Goal: Complete application form

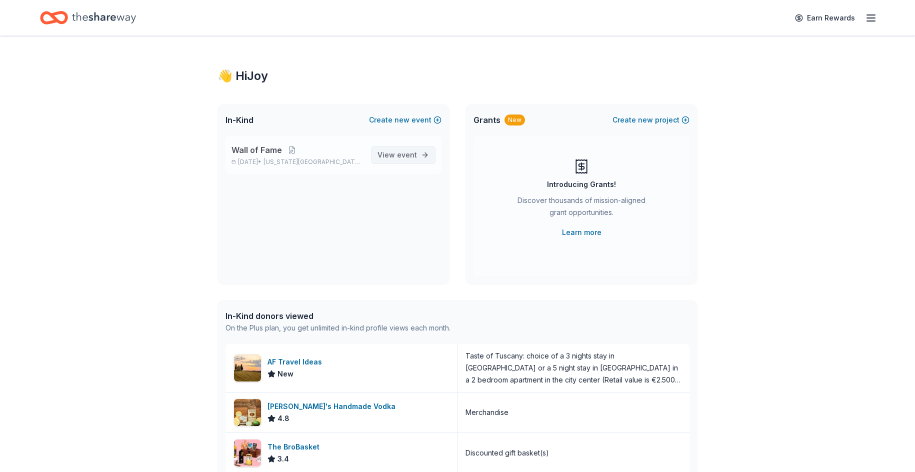
click at [432, 150] on link "View event" at bounding box center [403, 155] width 65 height 18
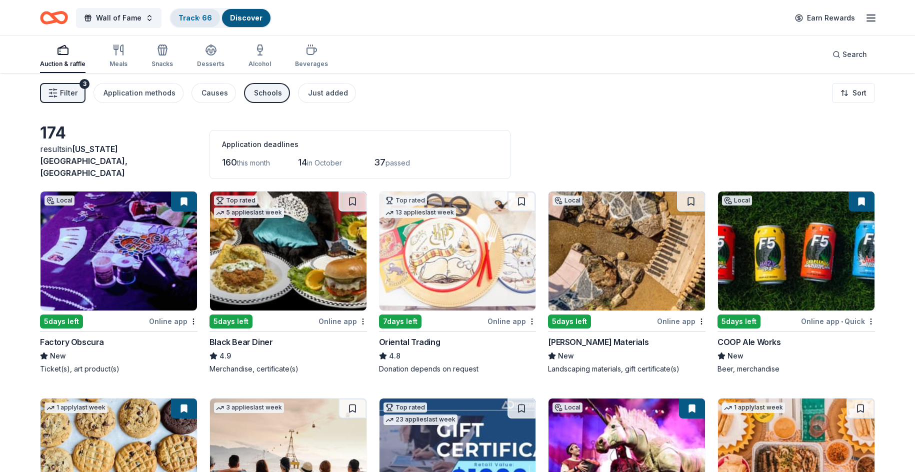
click at [201, 22] on link "Track · 66" at bounding box center [196, 18] width 34 height 9
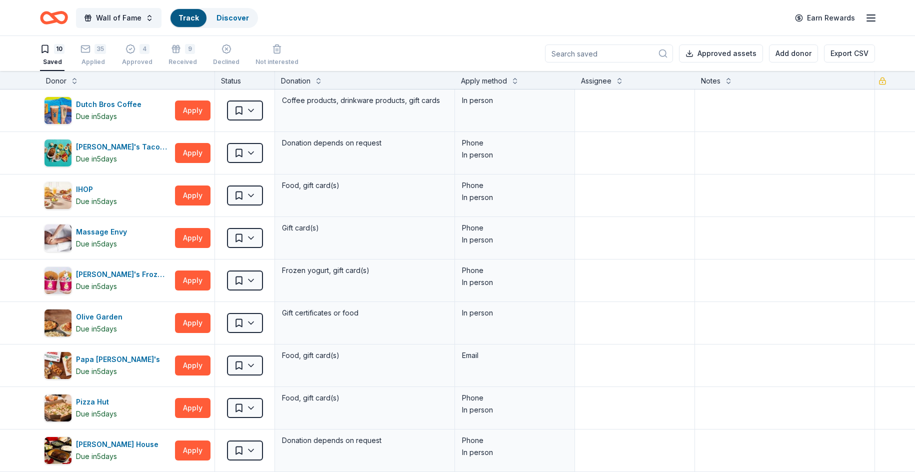
scroll to position [1, 0]
click at [192, 13] on div "Track" at bounding box center [189, 18] width 36 height 18
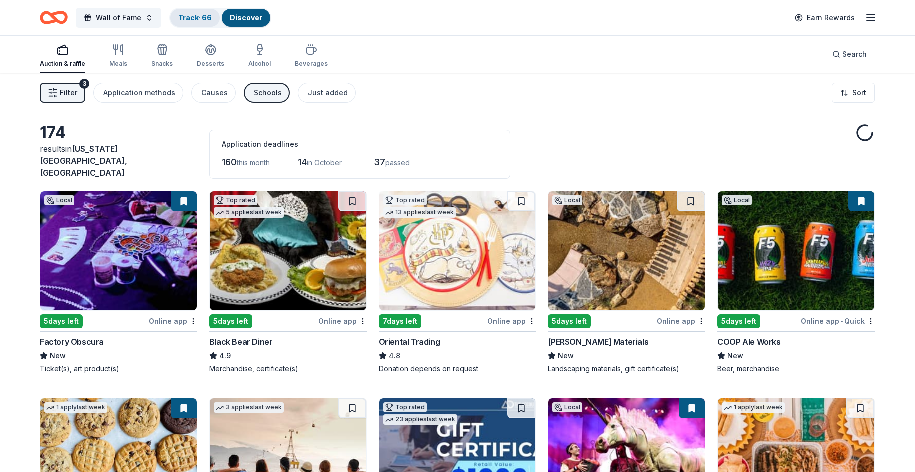
click at [195, 21] on link "Track · 66" at bounding box center [196, 18] width 34 height 9
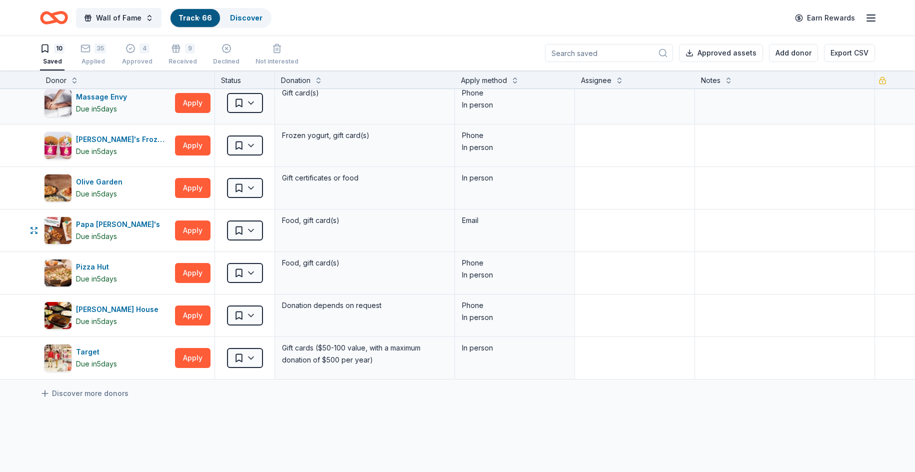
scroll to position [150, 0]
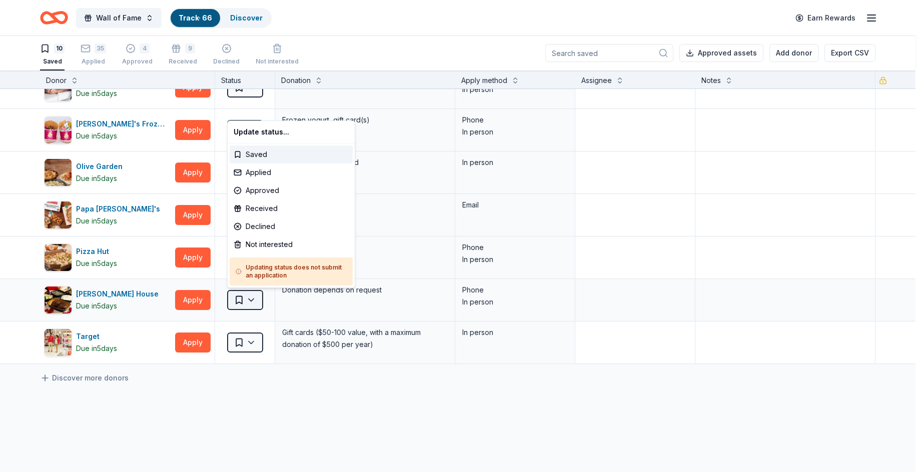
click at [258, 302] on html "Wall of Fame Track · 66 Discover Earn Rewards 10 Saved 35 Applied 4 Approved 9 …" at bounding box center [461, 235] width 923 height 472
click at [276, 172] on div "Applied" at bounding box center [291, 173] width 123 height 18
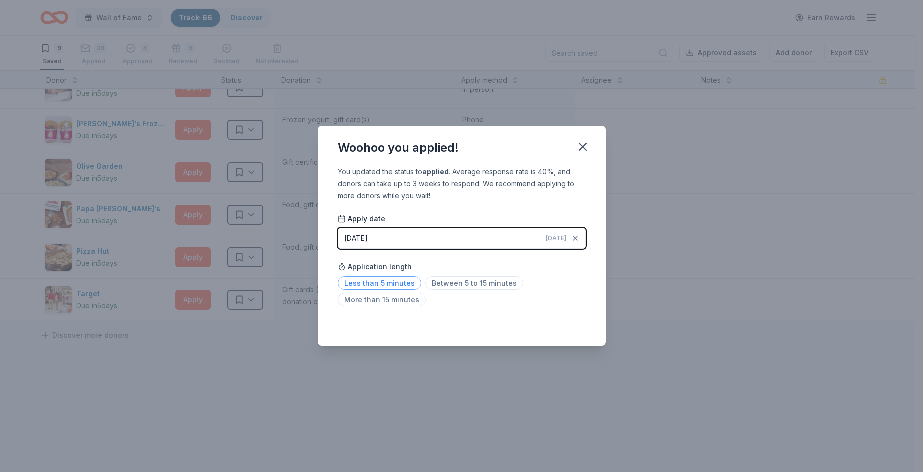
click at [402, 283] on span "Less than 5 minutes" at bounding box center [380, 284] width 84 height 14
click at [631, 327] on div "Woohoo you applied! You updated the status to applied . Average response rate i…" at bounding box center [461, 236] width 923 height 472
click at [578, 147] on icon "button" at bounding box center [583, 147] width 14 height 14
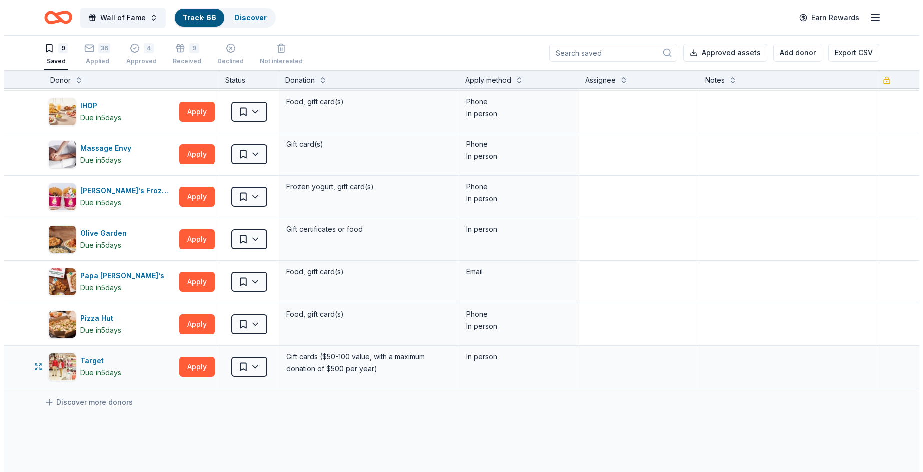
scroll to position [50, 0]
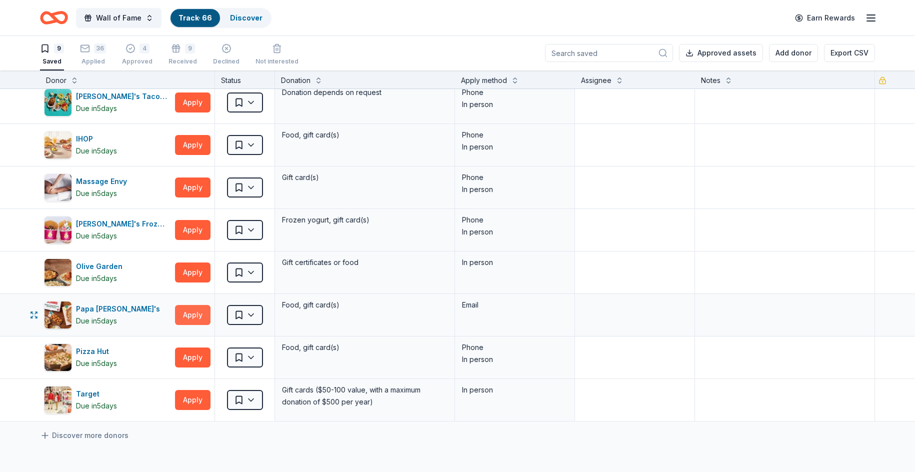
click at [195, 314] on button "Apply" at bounding box center [193, 315] width 36 height 20
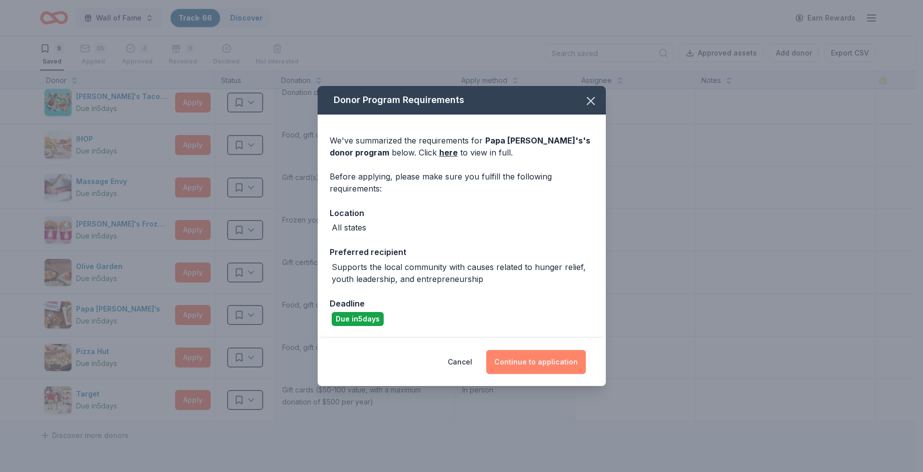
click at [532, 356] on button "Continue to application" at bounding box center [536, 362] width 100 height 24
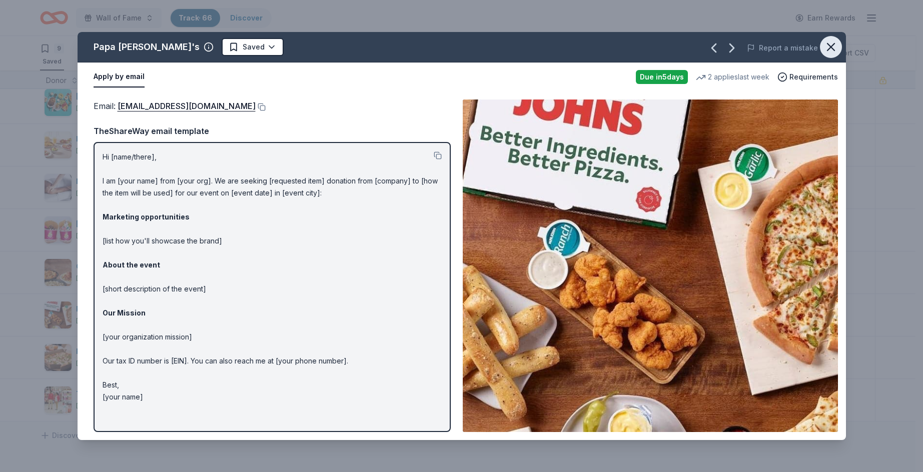
click at [826, 48] on icon "button" at bounding box center [831, 47] width 14 height 14
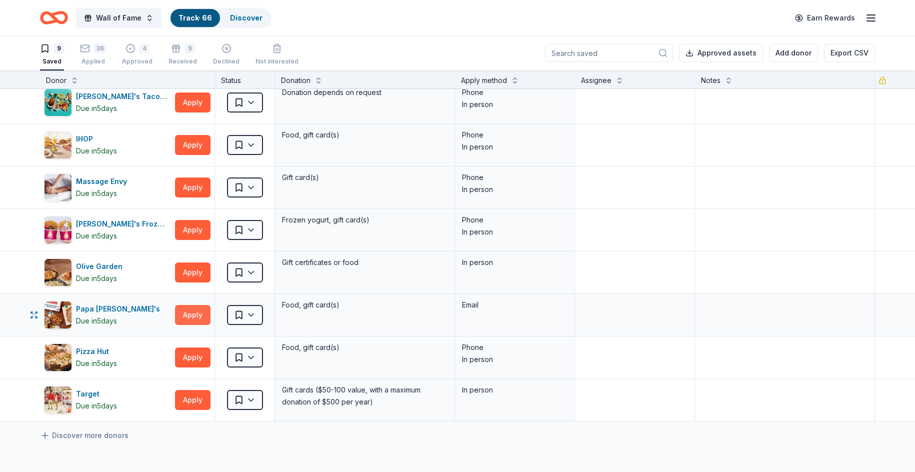
click at [200, 317] on button "Apply" at bounding box center [193, 315] width 36 height 20
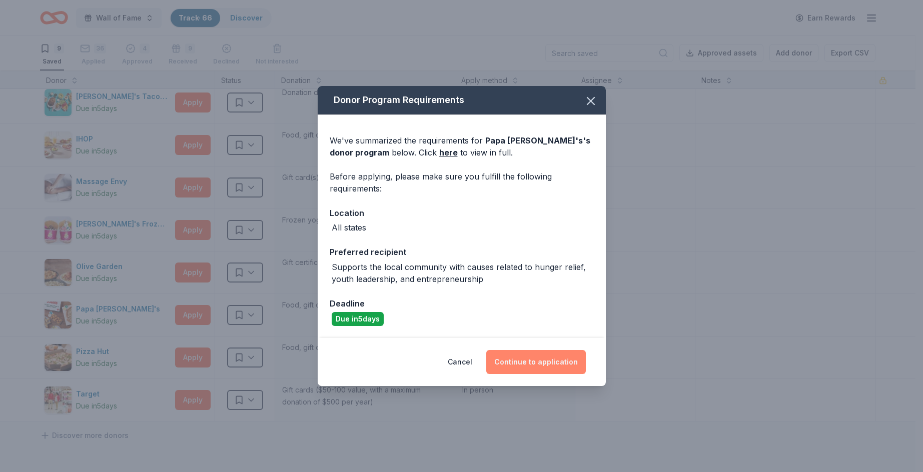
click at [509, 357] on button "Continue to application" at bounding box center [536, 362] width 100 height 24
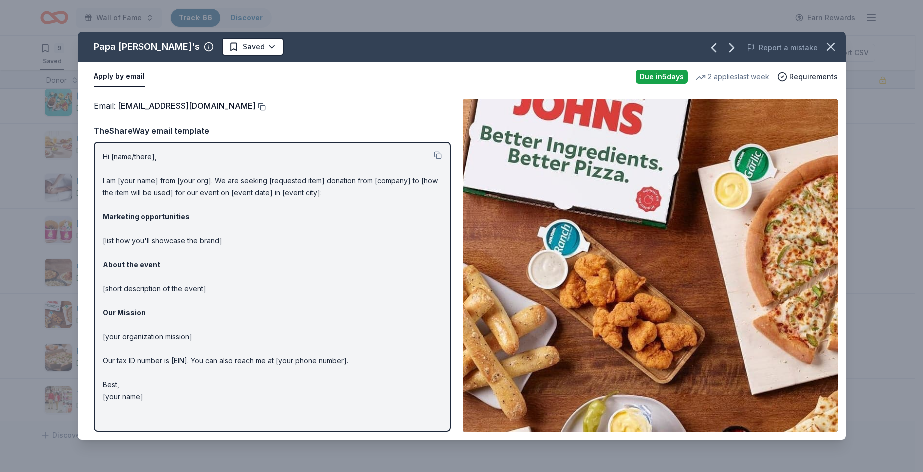
click at [256, 107] on button at bounding box center [261, 107] width 10 height 8
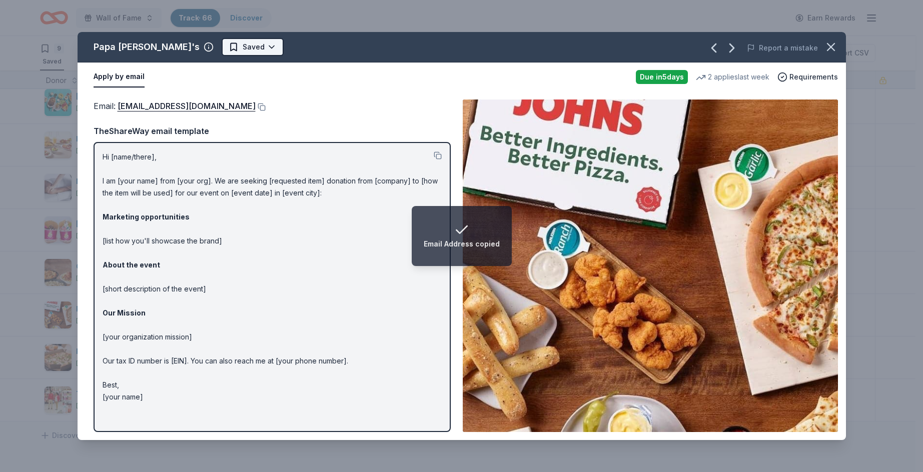
click at [204, 51] on html "Email Address copied Wall of Fame Track · 66 Discover Earn Rewards 9 Saved 36 A…" at bounding box center [461, 235] width 923 height 472
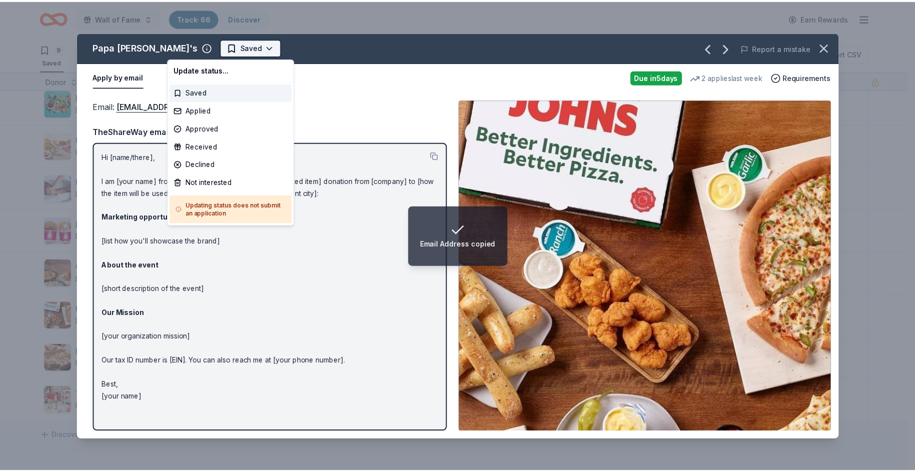
scroll to position [0, 0]
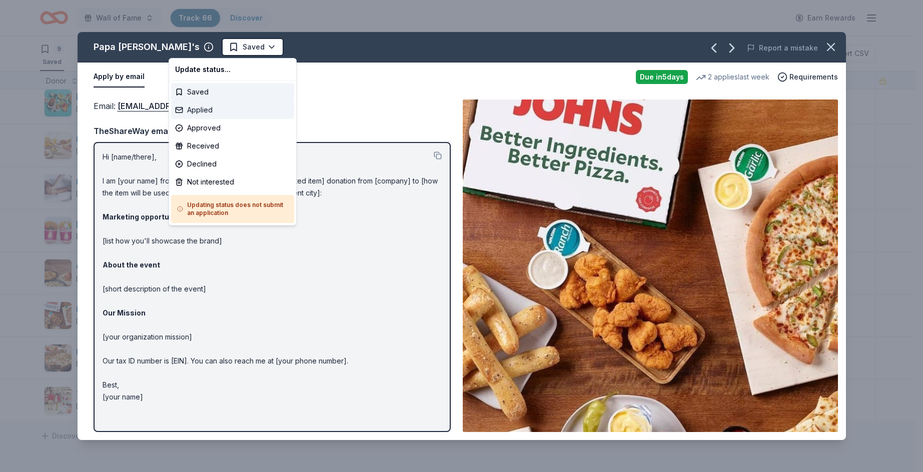
click at [229, 113] on div "Applied" at bounding box center [232, 110] width 123 height 18
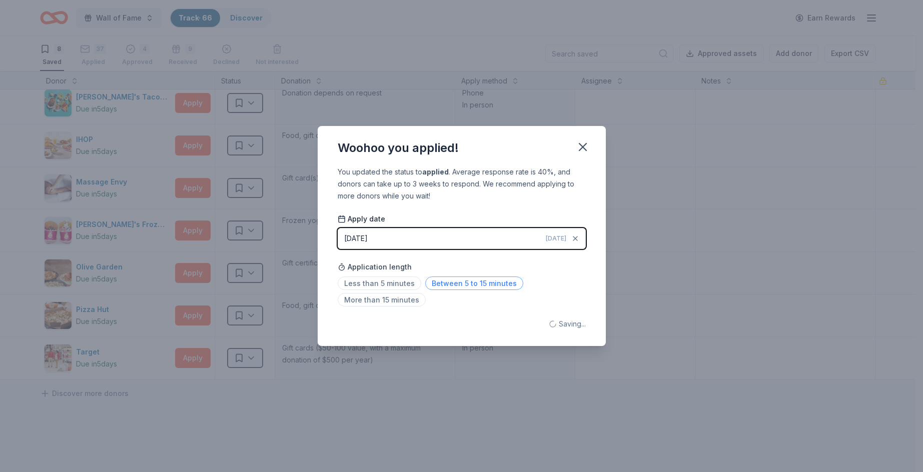
click at [484, 281] on span "Between 5 to 15 minutes" at bounding box center [474, 284] width 98 height 14
click at [586, 142] on button "button" at bounding box center [583, 147] width 22 height 22
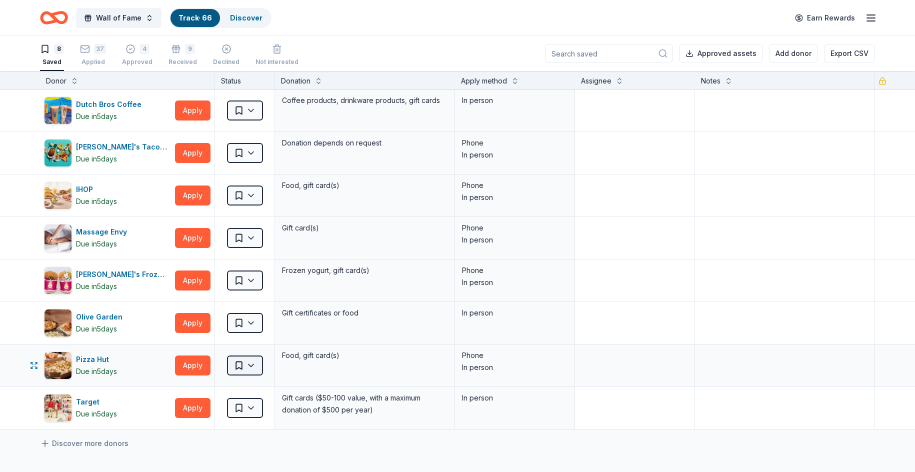
click at [256, 361] on html "Wall of Fame Track · 66 Discover Earn Rewards 8 Saved 37 Applied 4 Approved 9 R…" at bounding box center [457, 236] width 915 height 472
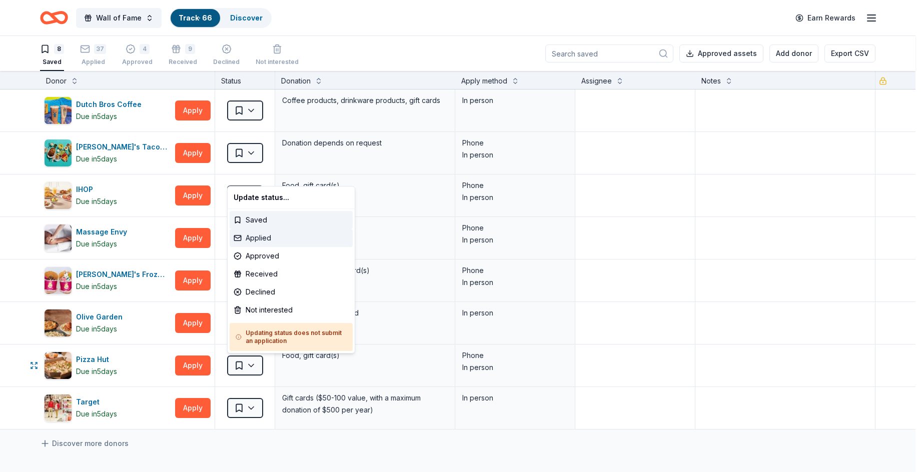
click at [282, 237] on div "Applied" at bounding box center [291, 238] width 123 height 18
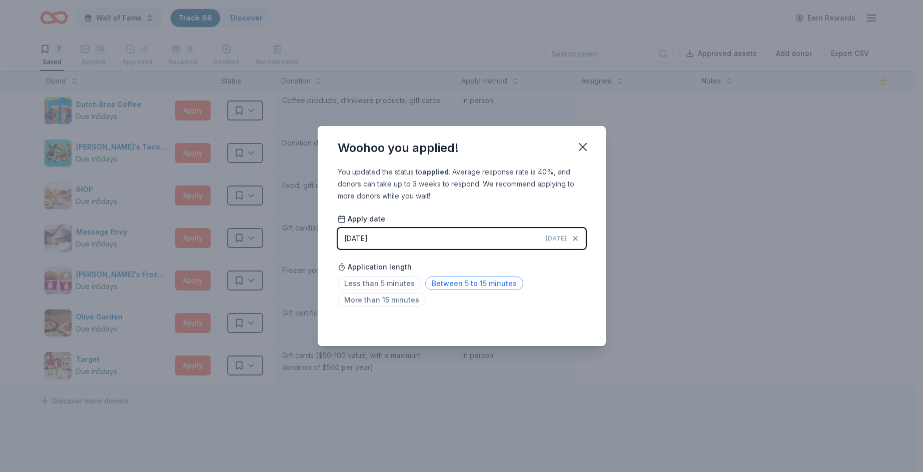
click at [427, 281] on span "Between 5 to 15 minutes" at bounding box center [474, 284] width 98 height 14
click at [593, 190] on div "You updated the status to applied . Average response rate is 40%, and donors ca…" at bounding box center [462, 256] width 288 height 180
click at [581, 151] on icon "button" at bounding box center [583, 147] width 14 height 14
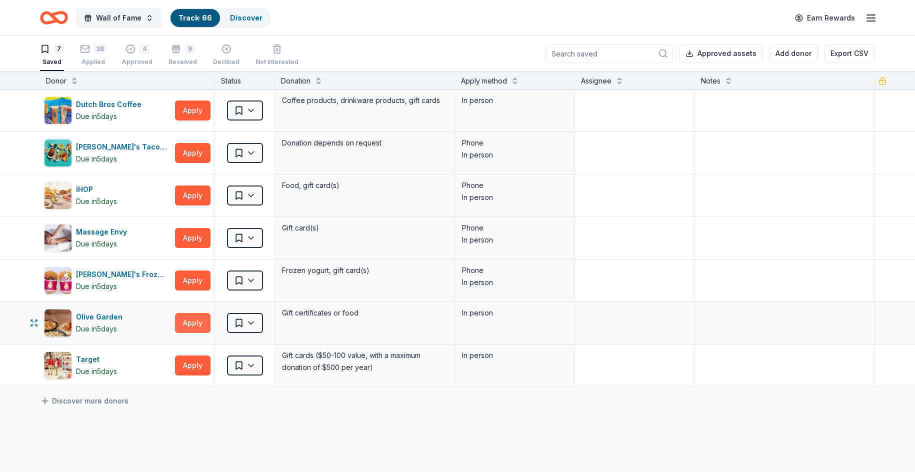
click at [201, 320] on button "Apply" at bounding box center [193, 323] width 36 height 20
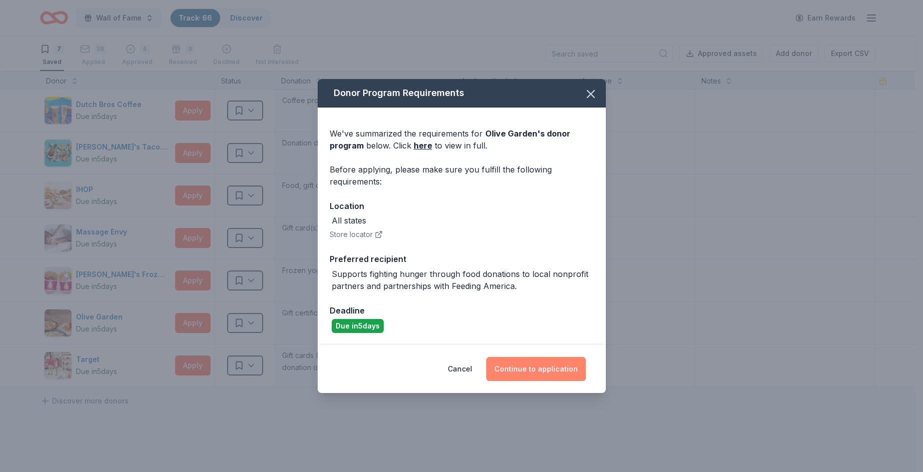
click at [526, 358] on button "Continue to application" at bounding box center [536, 369] width 100 height 24
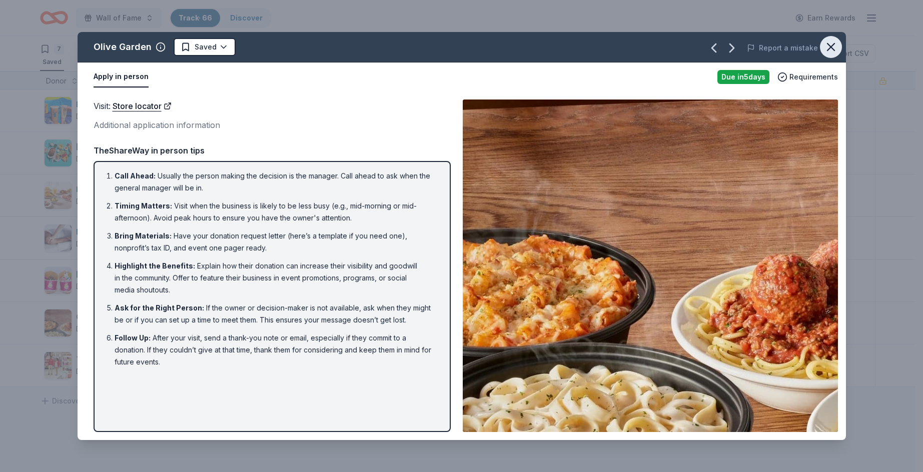
click at [826, 42] on icon "button" at bounding box center [831, 47] width 14 height 14
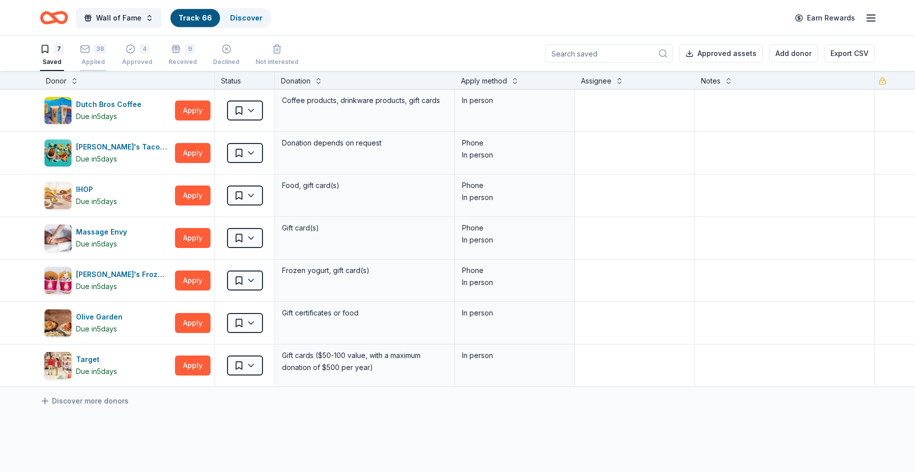
click at [85, 49] on icon "button" at bounding box center [85, 44] width 10 height 10
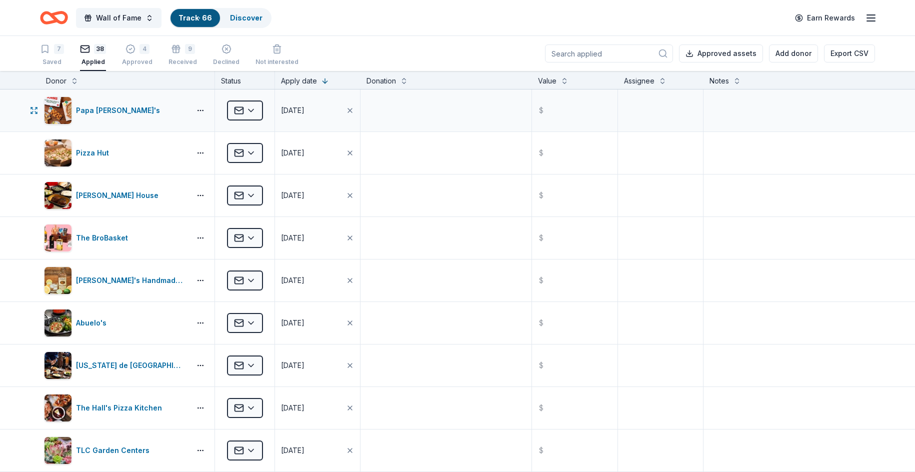
scroll to position [50, 0]
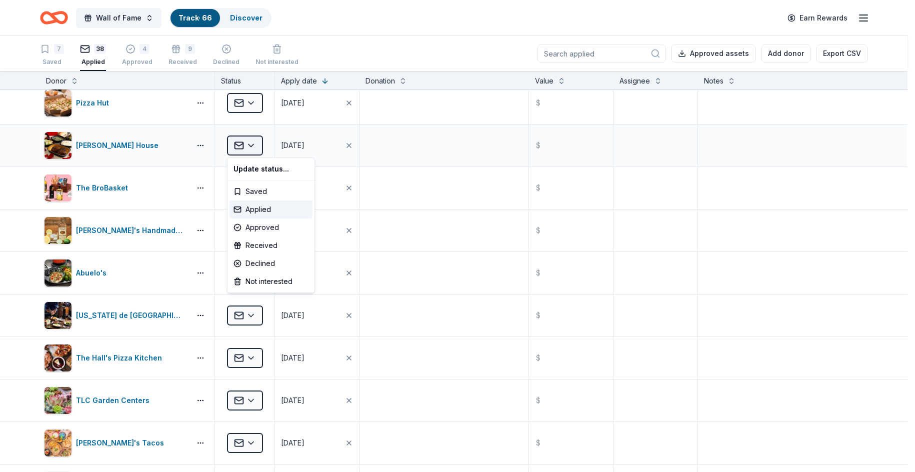
click at [252, 150] on html "Wall of Fame Track · 66 Discover Earn Rewards 7 Saved 38 Applied 4 Approved 9 R…" at bounding box center [457, 236] width 915 height 472
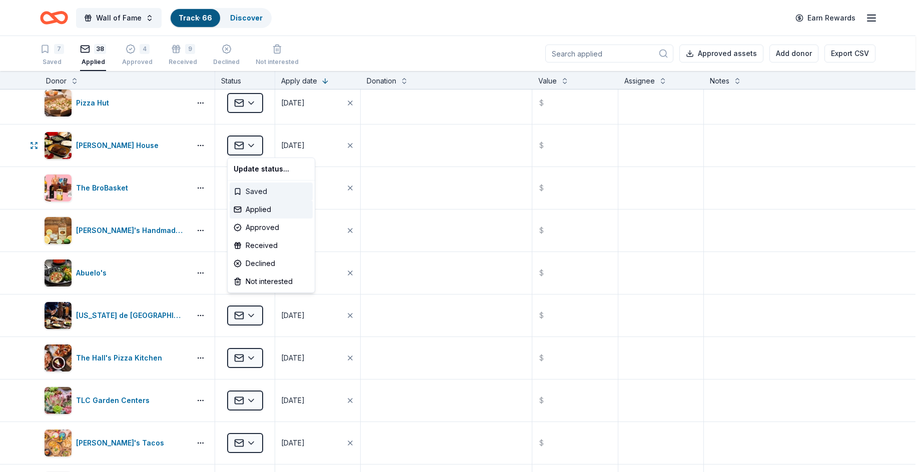
click at [273, 188] on div "Saved" at bounding box center [271, 192] width 83 height 18
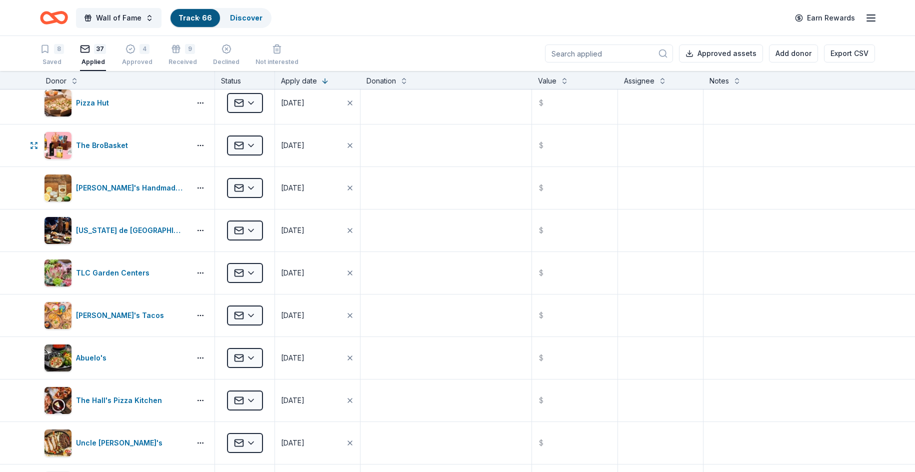
scroll to position [0, 0]
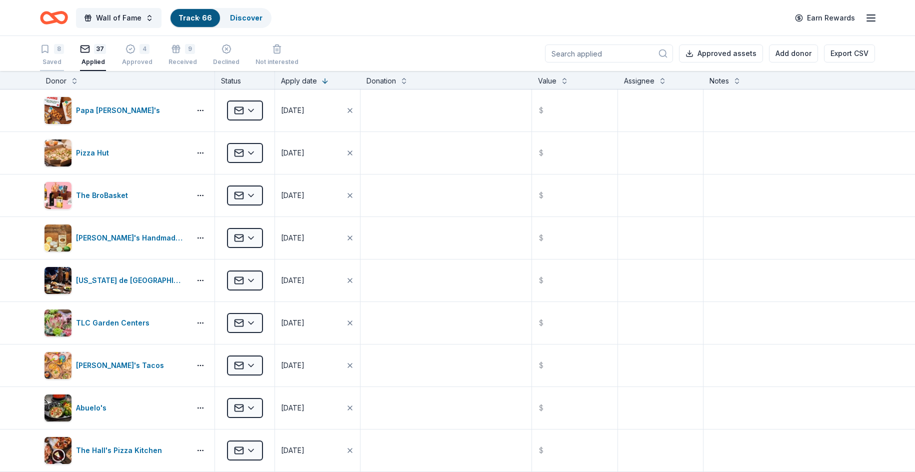
click at [57, 59] on div "Saved" at bounding box center [52, 57] width 24 height 8
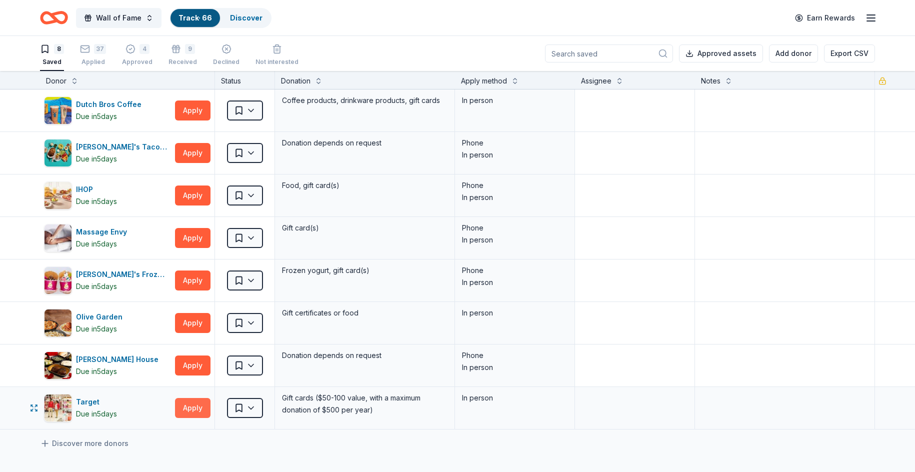
click at [203, 407] on button "Apply" at bounding box center [193, 408] width 36 height 20
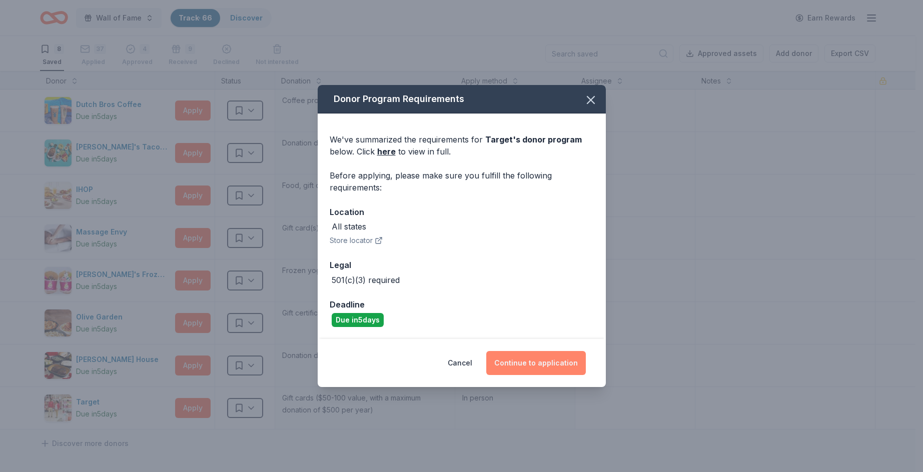
click at [554, 365] on button "Continue to application" at bounding box center [536, 363] width 100 height 24
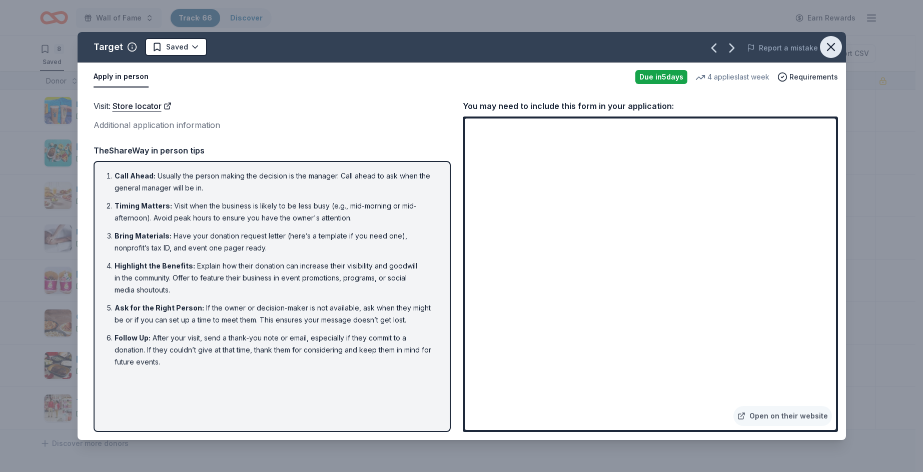
click at [831, 45] on icon "button" at bounding box center [831, 47] width 14 height 14
